Goal: Task Accomplishment & Management: Complete application form

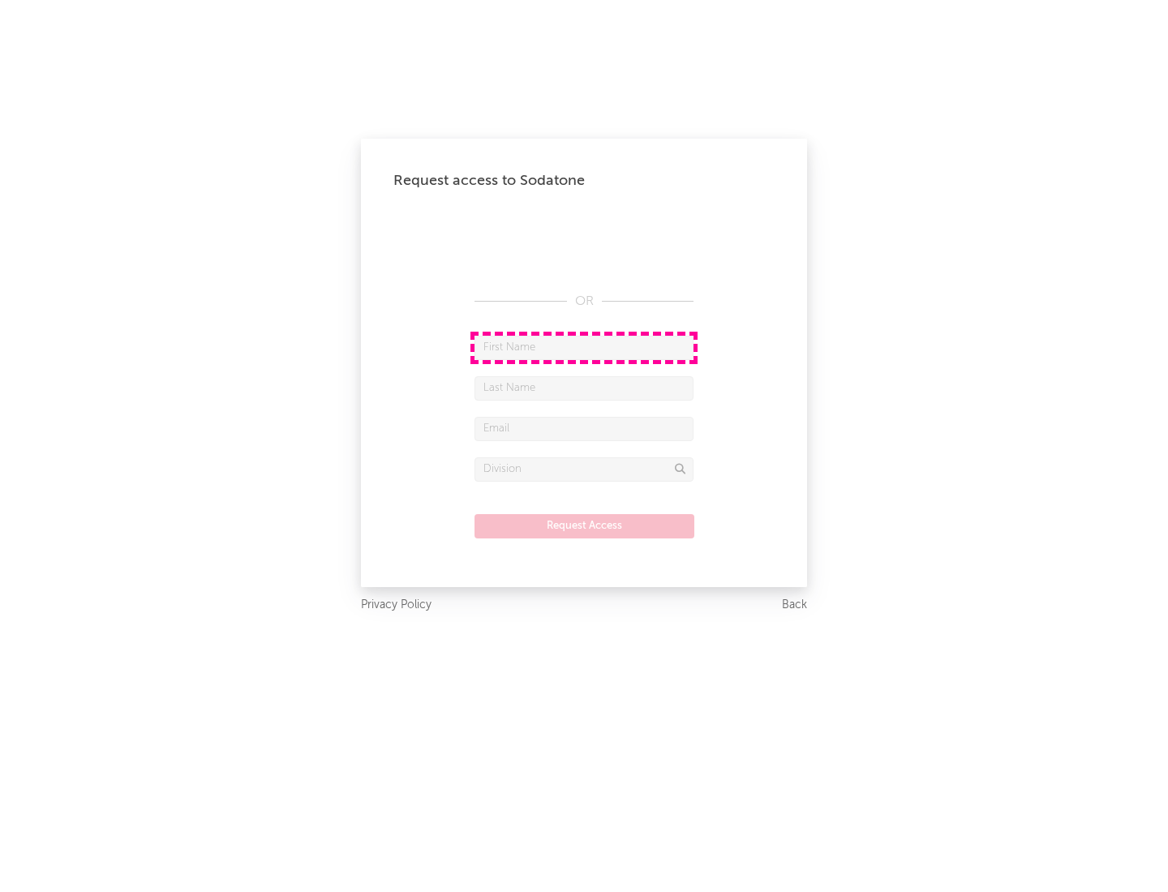
click at [584, 347] on input "text" at bounding box center [583, 348] width 219 height 24
type input "[PERSON_NAME]"
click at [584, 388] on input "text" at bounding box center [583, 388] width 219 height 24
type input "[PERSON_NAME]"
click at [584, 428] on input "text" at bounding box center [583, 429] width 219 height 24
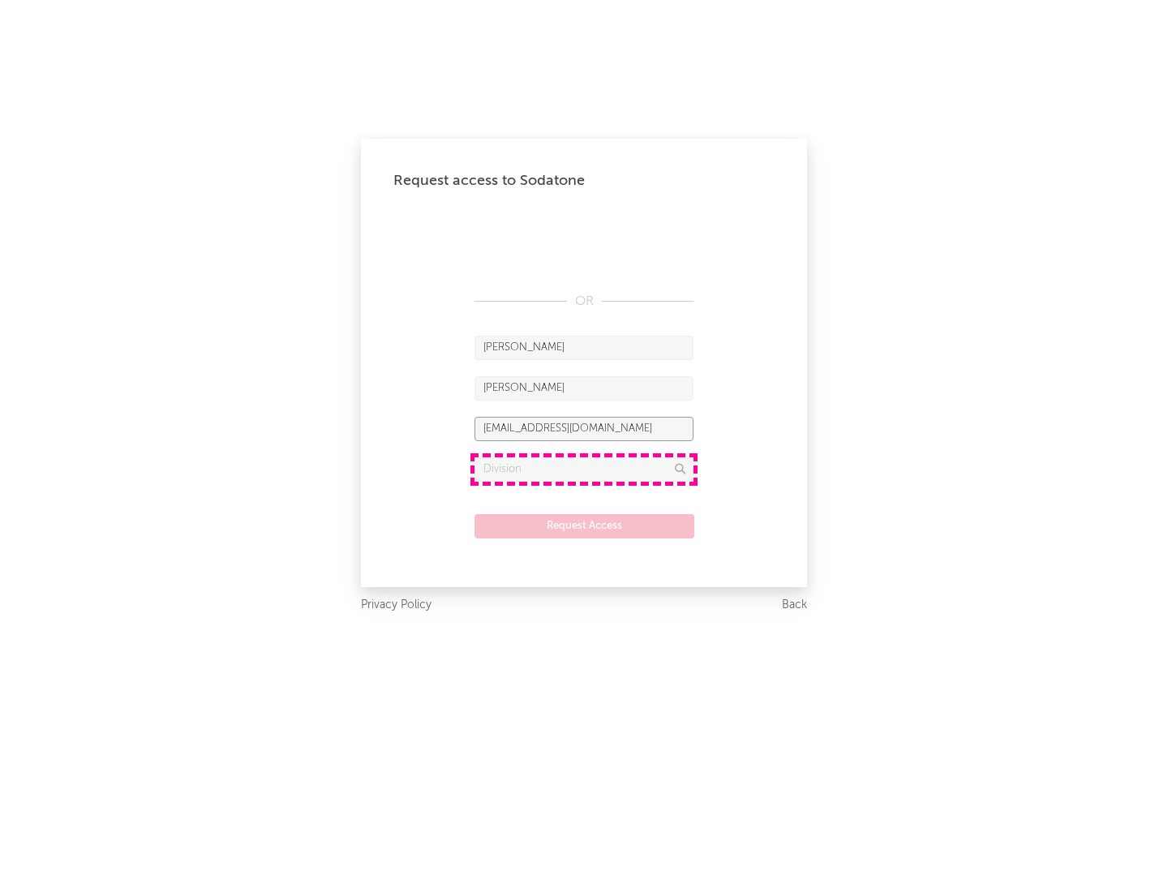
type input "[EMAIL_ADDRESS][DOMAIN_NAME]"
click at [584, 469] on input "text" at bounding box center [583, 469] width 219 height 24
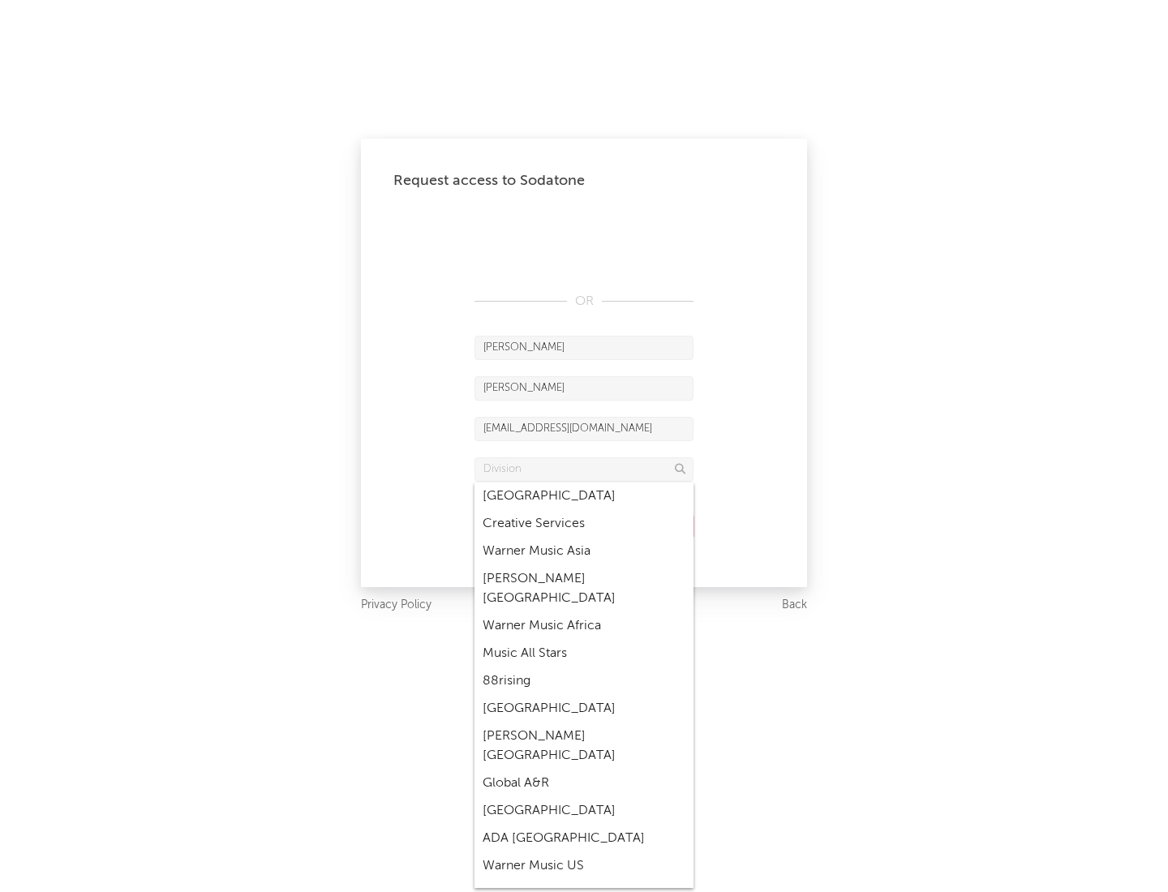
click at [584, 640] on div "Music All Stars" at bounding box center [583, 654] width 219 height 28
type input "Music All Stars"
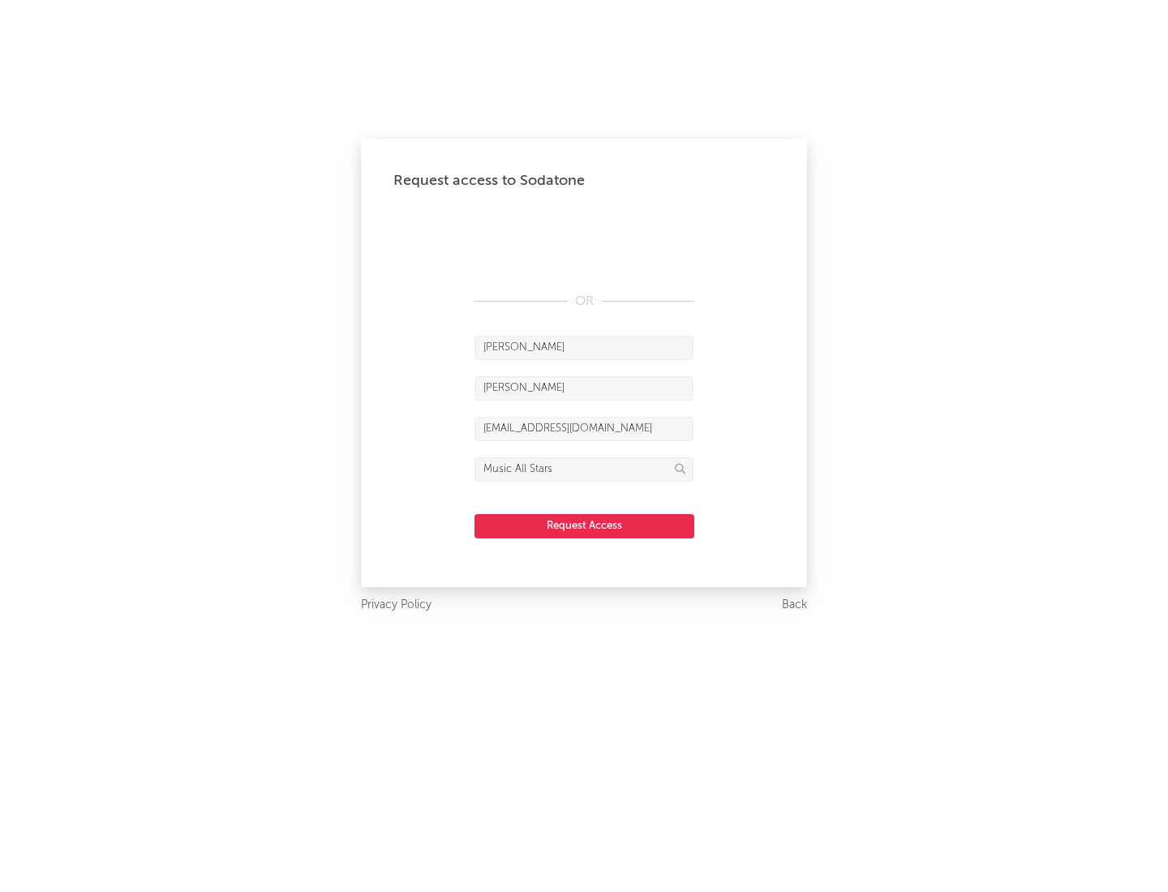
click at [584, 526] on button "Request Access" at bounding box center [584, 526] width 220 height 24
